Goal: Task Accomplishment & Management: Manage account settings

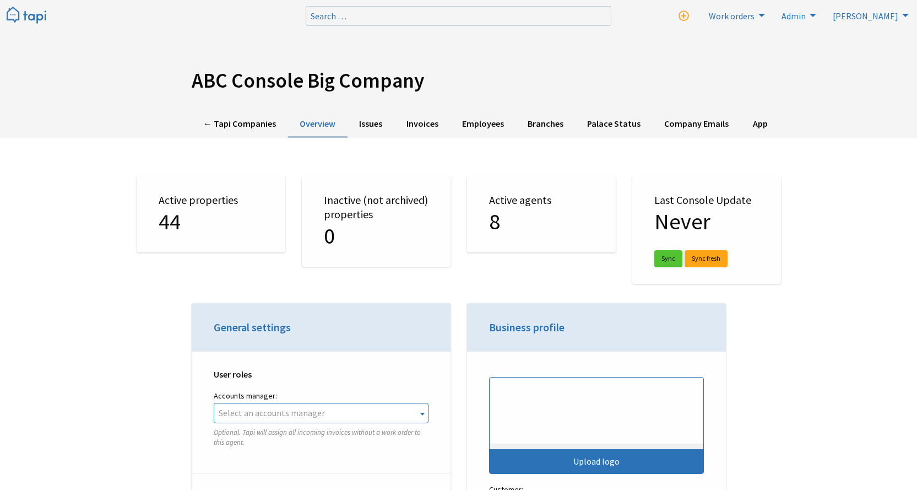
select select "TAPI"
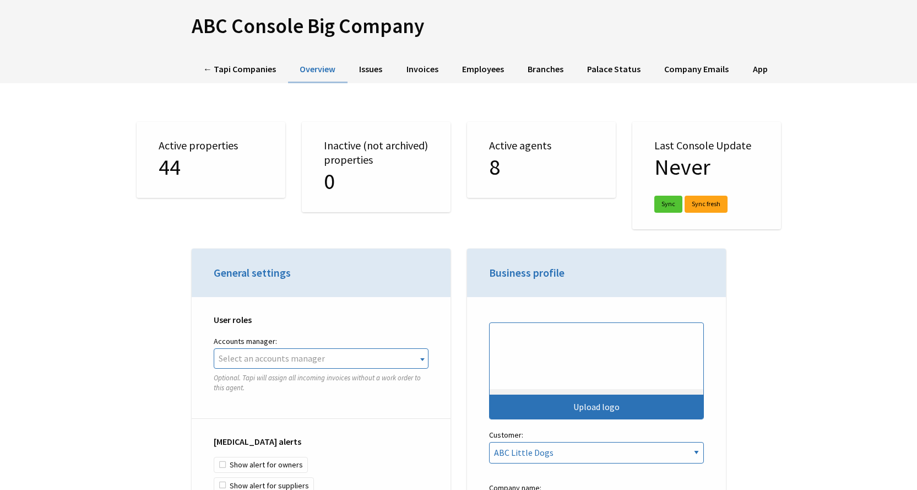
scroll to position [2500, 0]
click at [257, 72] on link "← Tapi Companies" at bounding box center [240, 69] width 96 height 27
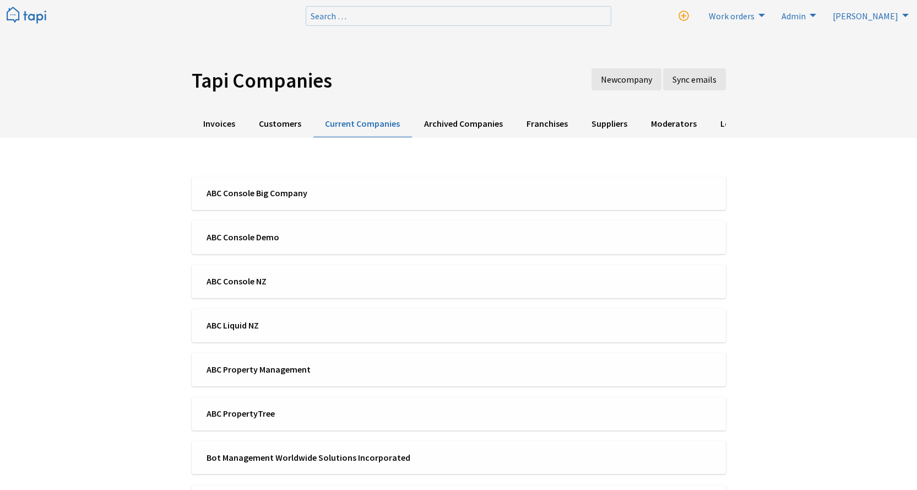
scroll to position [2500, 0]
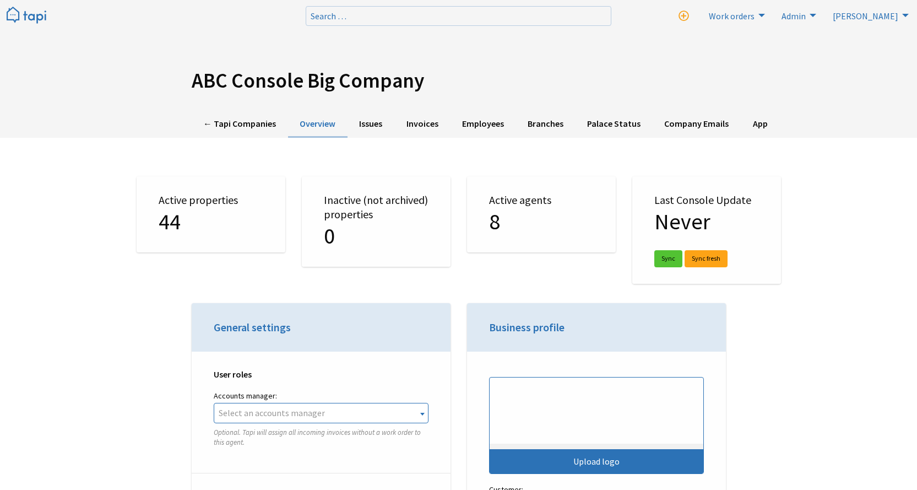
select select "TAPI"
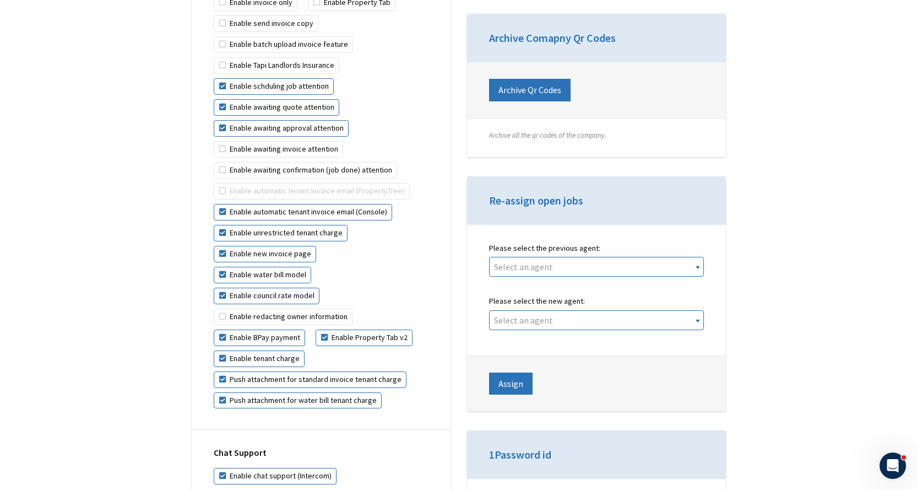
scroll to position [2500, 0]
click at [840, 337] on div "ABC Console Big Company ← Tapi Companies Overview Issues Invoices Employees Bra…" at bounding box center [458, 391] width 917 height 5301
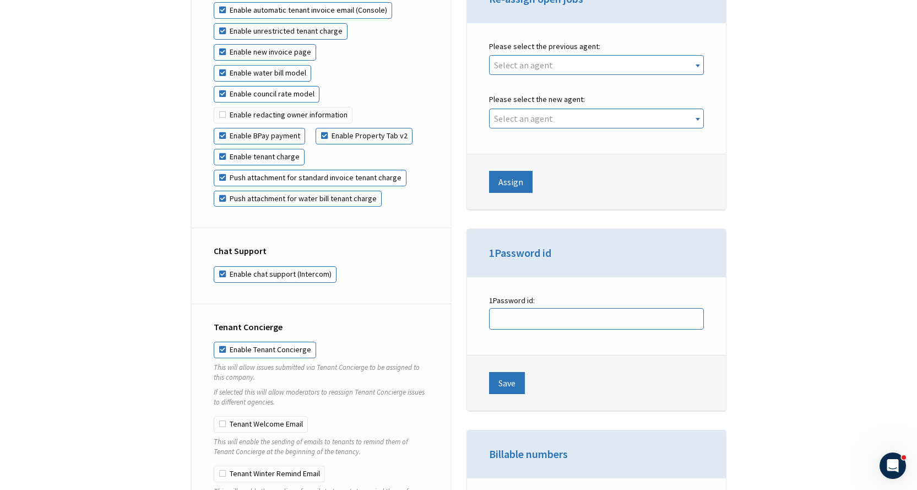
scroll to position [2479, 0]
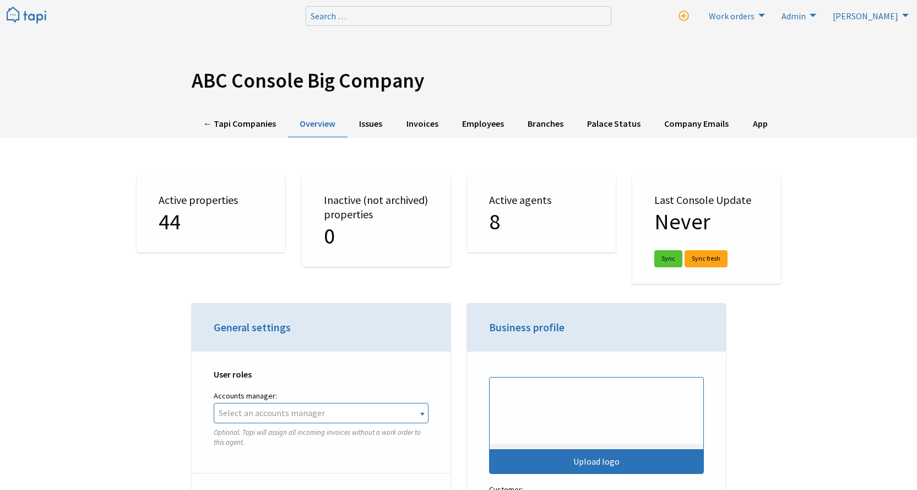
select select "TAPI"
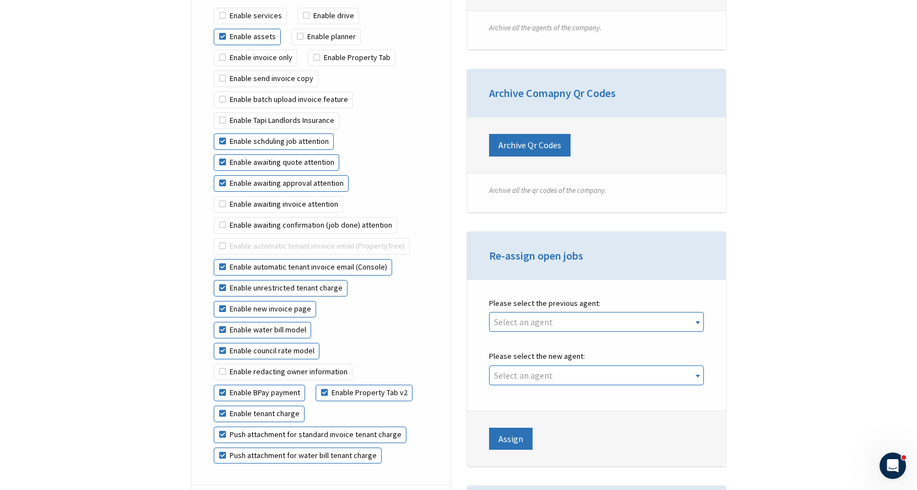
scroll to position [2500, 0]
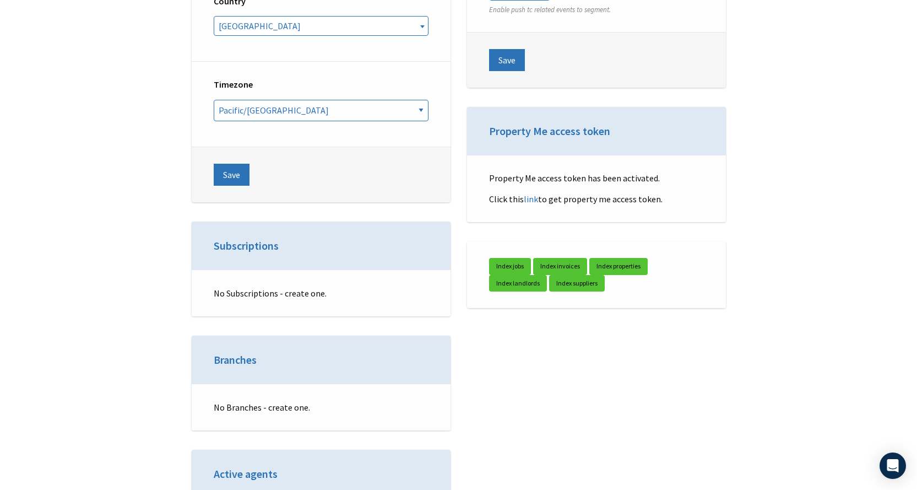
scroll to position [2500, 0]
